Goal: Communication & Community: Answer question/provide support

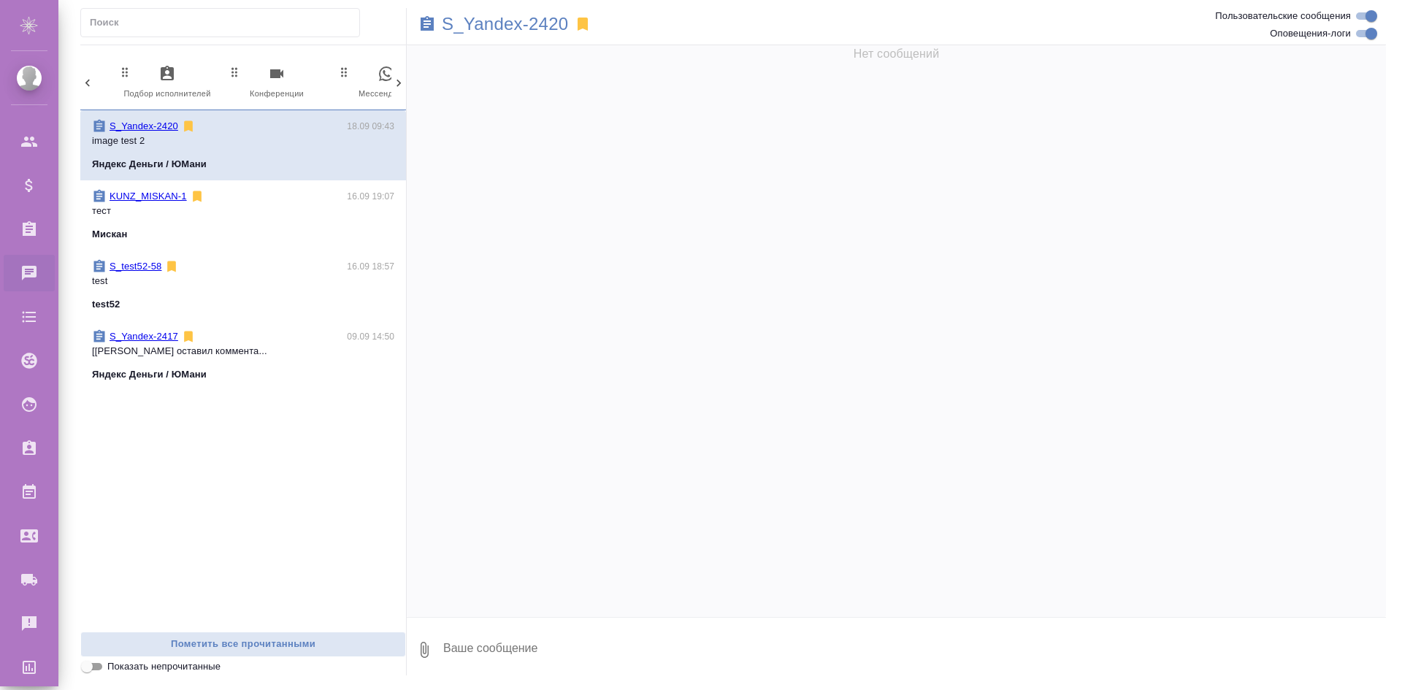
scroll to position [0, 690]
click at [310, 79] on span "0 Мессенджеры" at bounding box center [337, 83] width 98 height 36
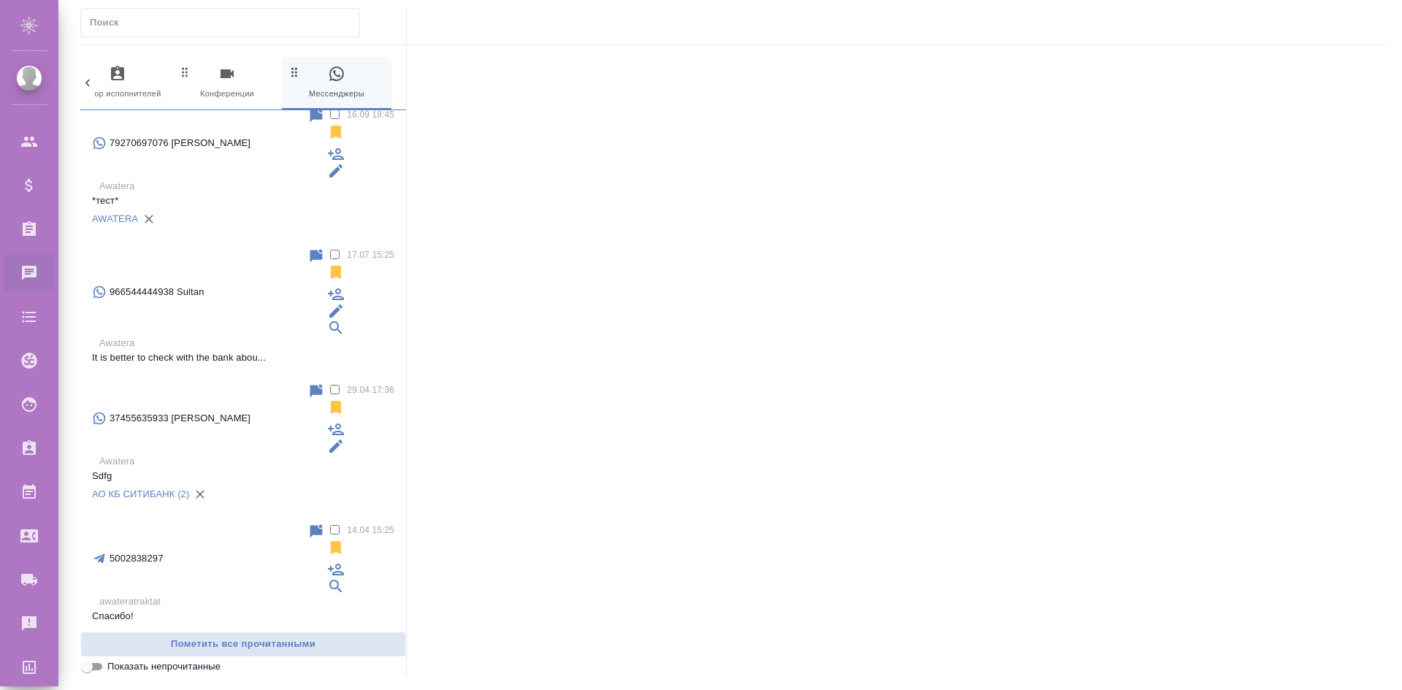
scroll to position [0, 0]
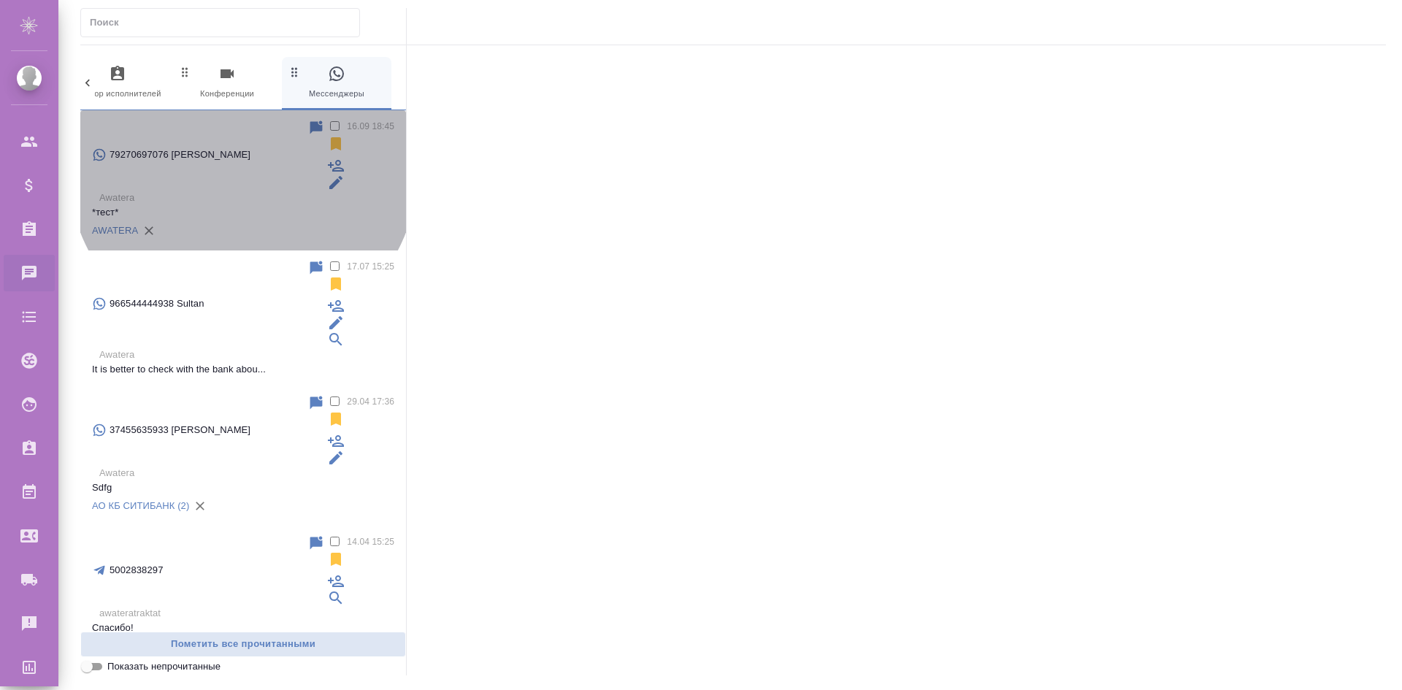
click at [243, 220] on div "AWATERA" at bounding box center [243, 231] width 302 height 22
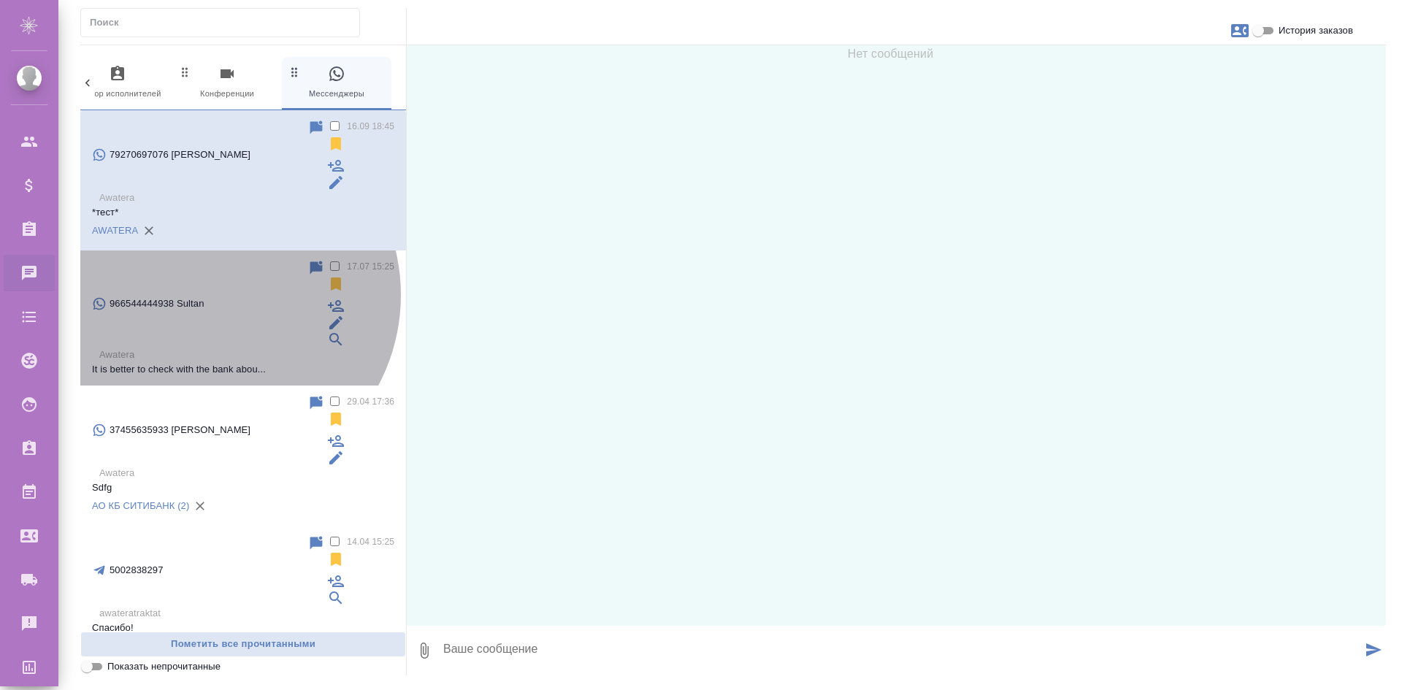
click at [208, 362] on p "It is better to check with the bank abou..." at bounding box center [243, 369] width 302 height 15
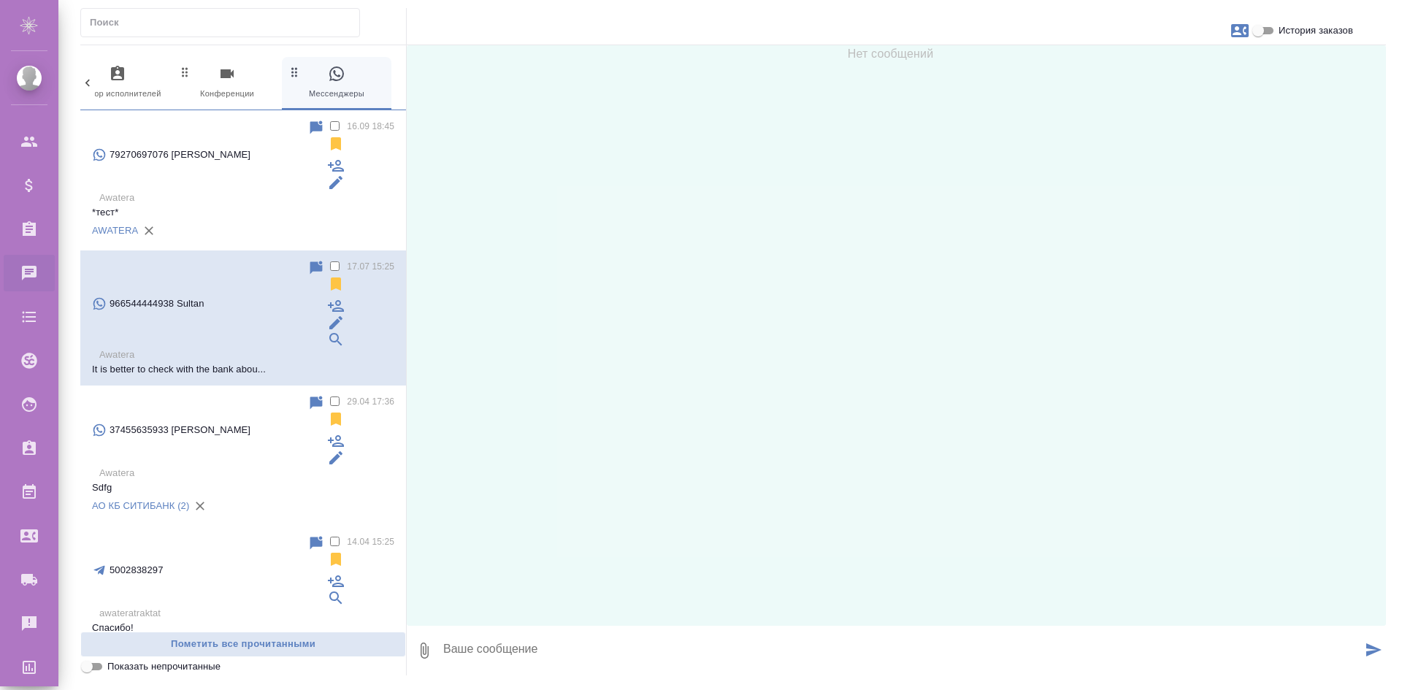
click at [202, 423] on p "37455635933 [PERSON_NAME]" at bounding box center [180, 430] width 141 height 15
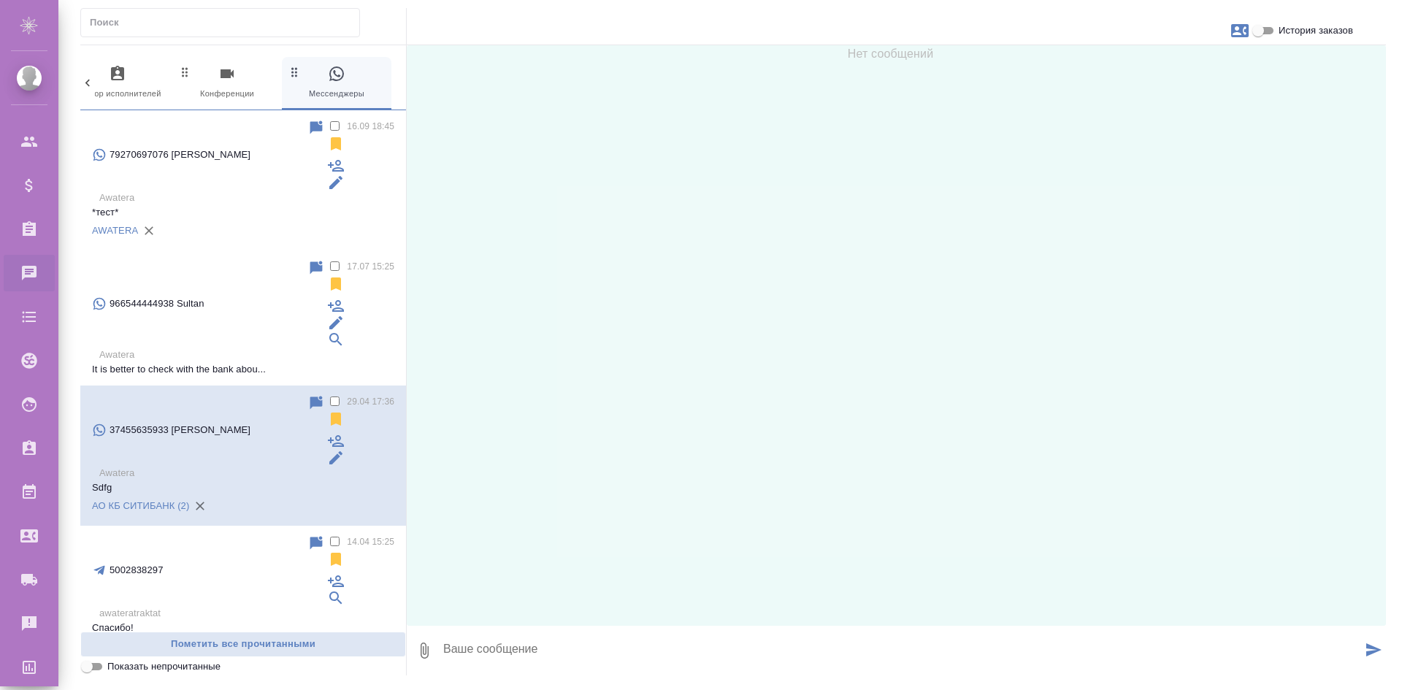
click at [241, 621] on p "Спасибо!" at bounding box center [243, 628] width 302 height 15
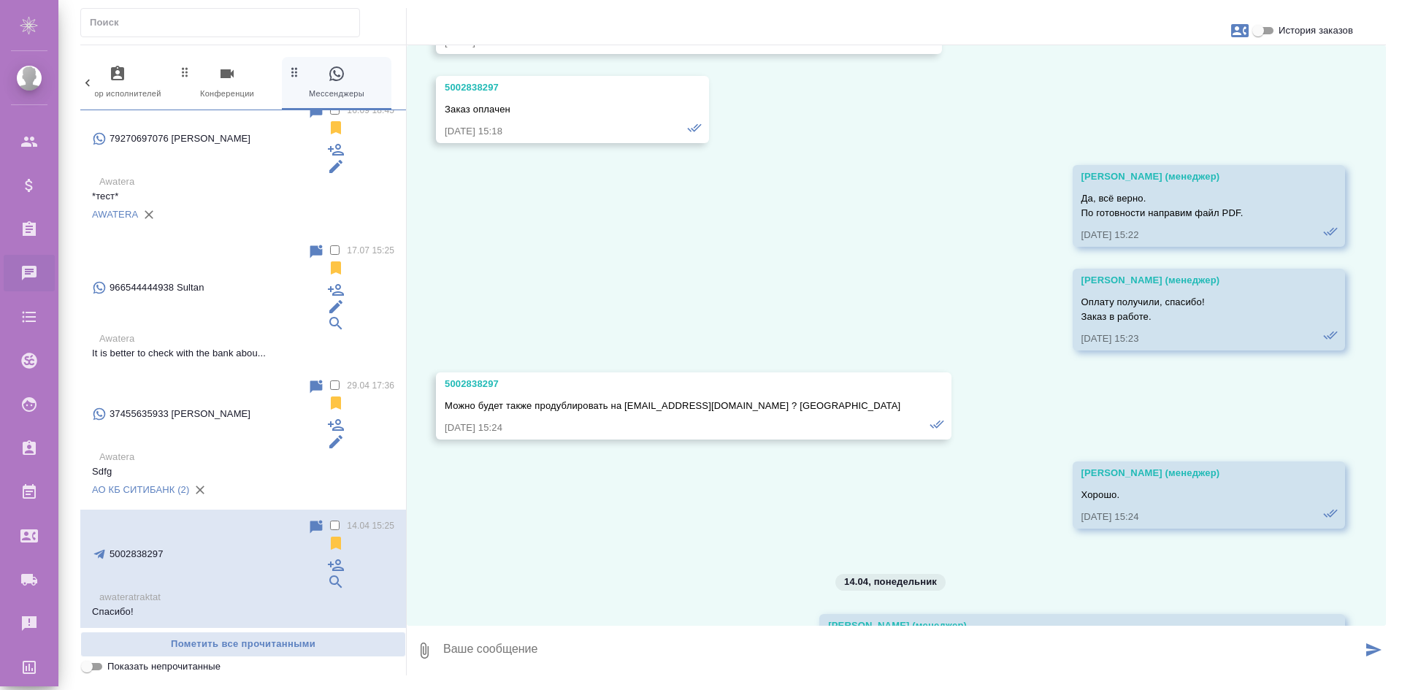
scroll to position [1711, 0]
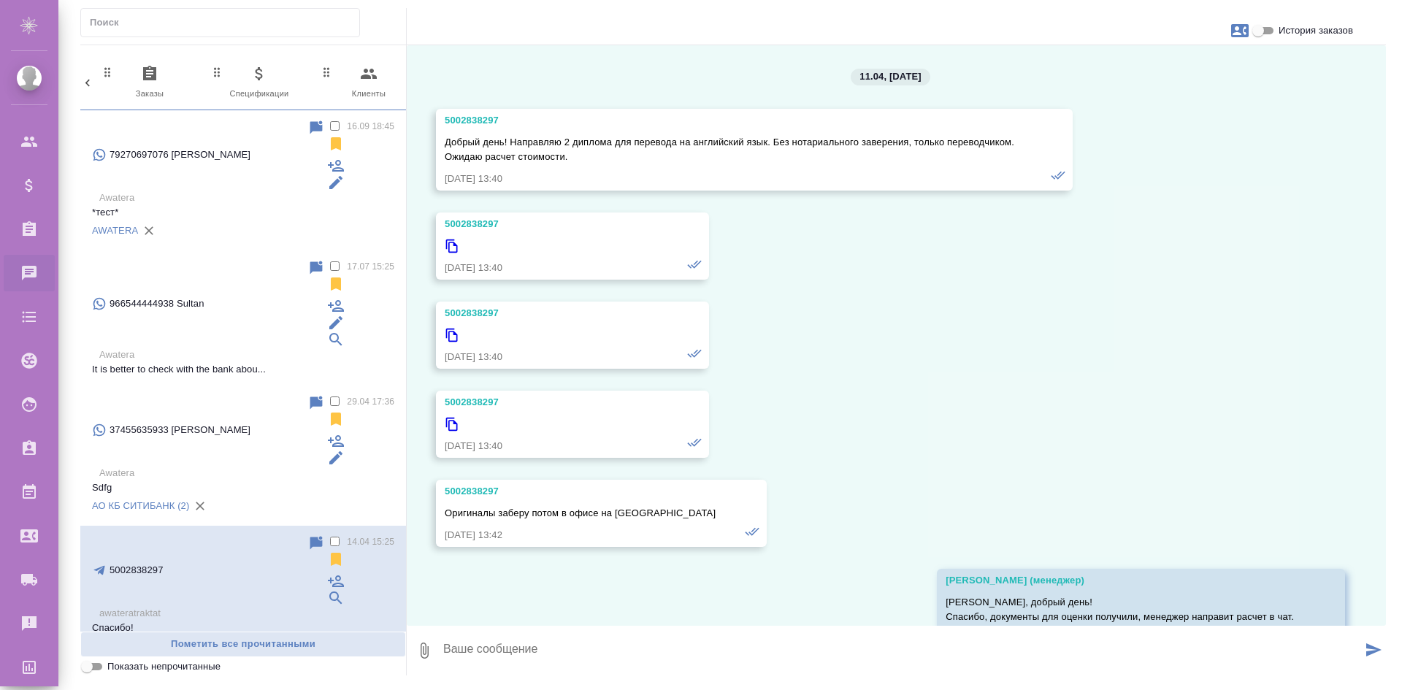
scroll to position [1711, 0]
